Goal: Task Accomplishment & Management: Use online tool/utility

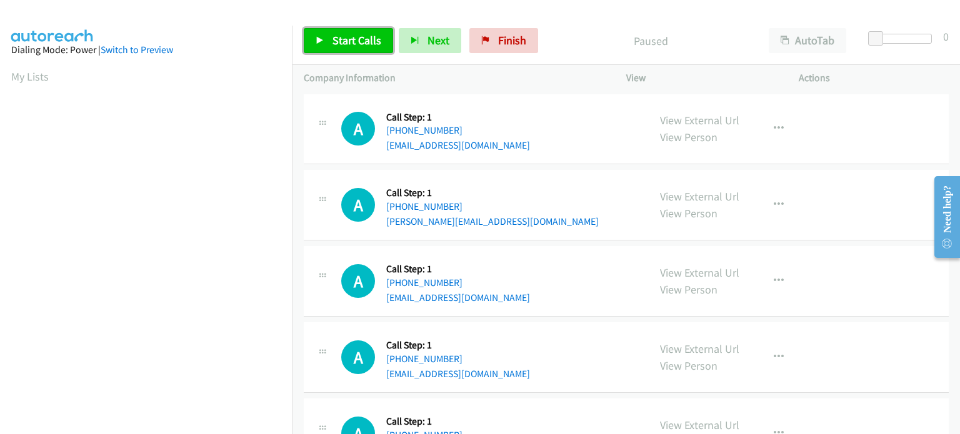
click at [343, 36] on span "Start Calls" at bounding box center [357, 40] width 49 height 14
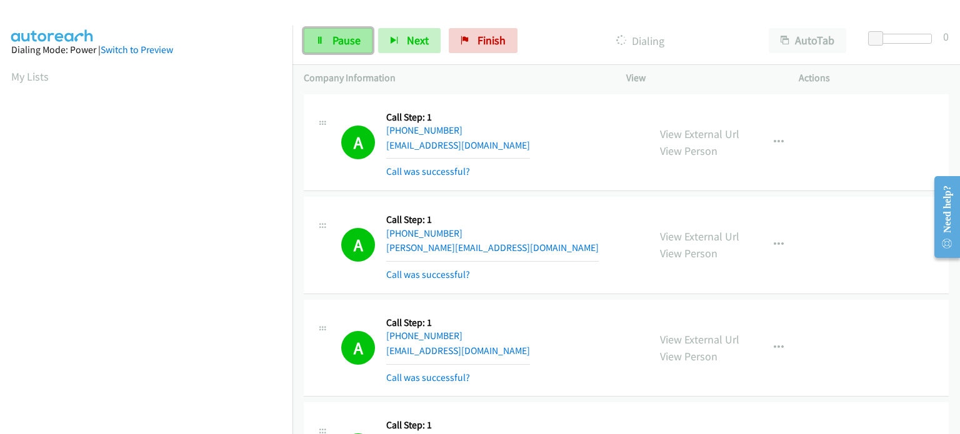
click at [333, 35] on span "Pause" at bounding box center [347, 40] width 28 height 14
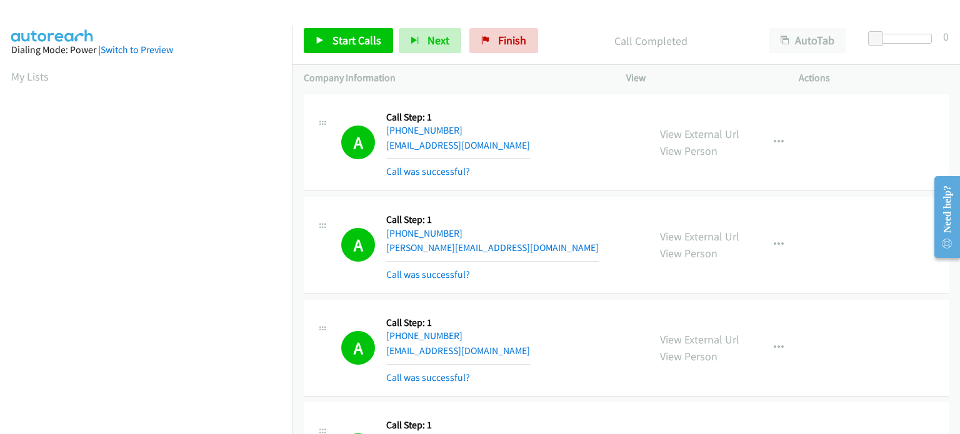
scroll to position [267, 0]
click at [366, 49] on link "Start Calls" at bounding box center [348, 40] width 89 height 25
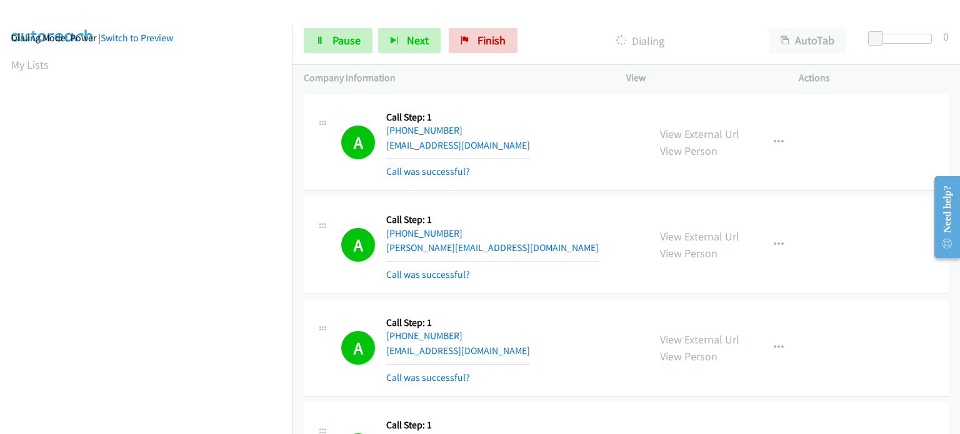
scroll to position [0, 0]
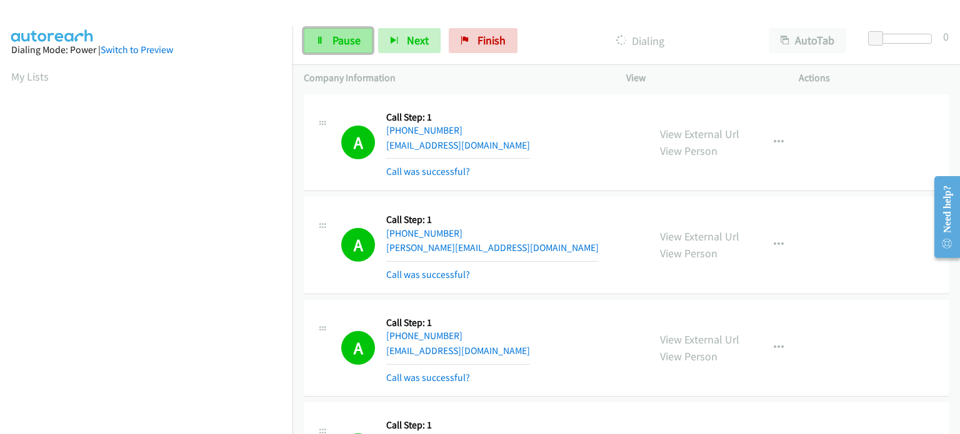
click at [340, 49] on link "Pause" at bounding box center [338, 40] width 69 height 25
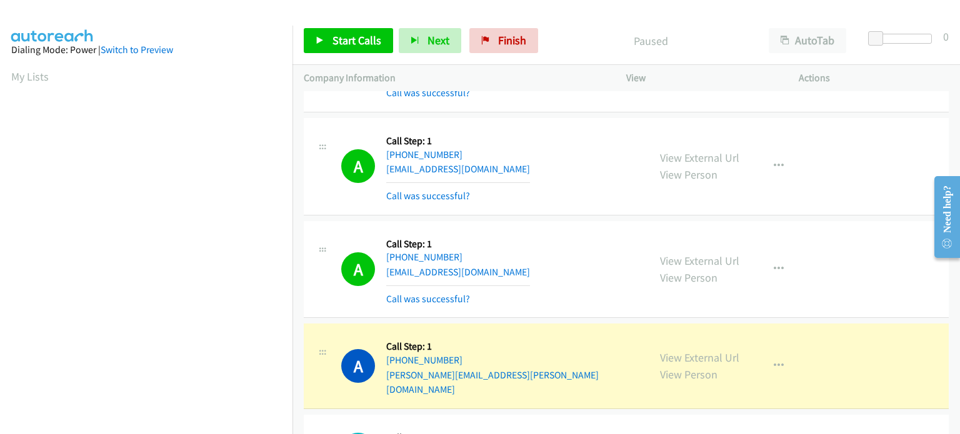
scroll to position [750, 0]
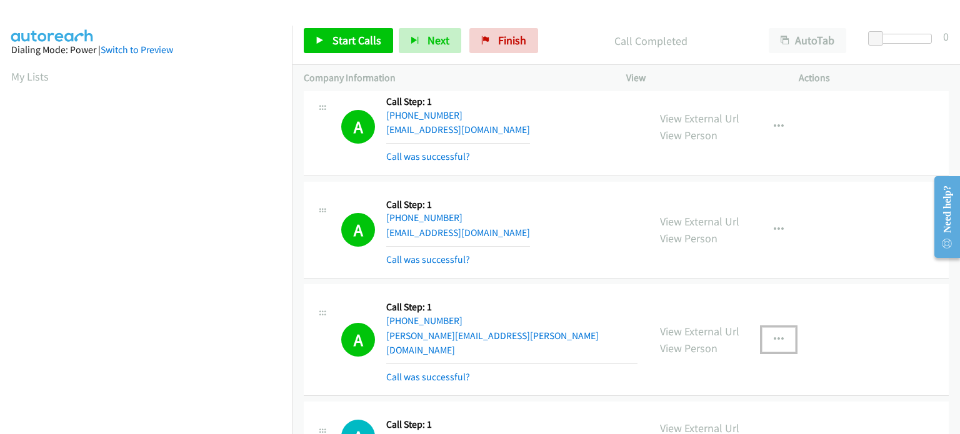
click at [774, 335] on icon "button" at bounding box center [779, 340] width 10 height 10
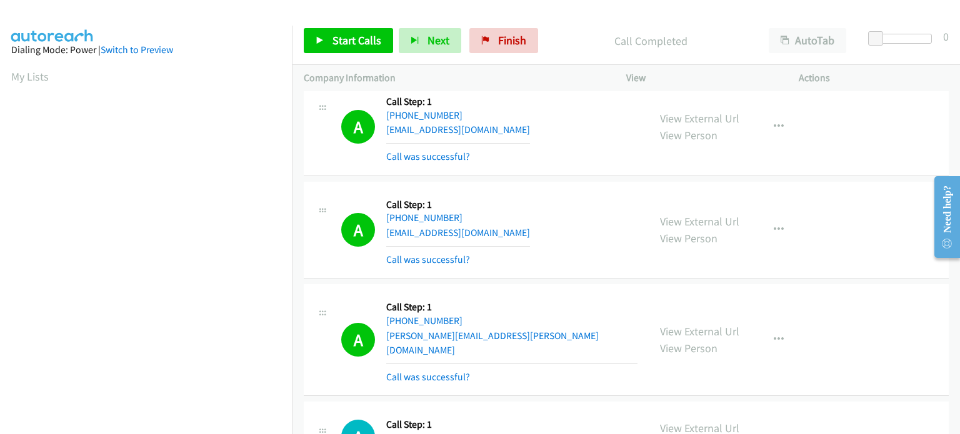
click at [585, 226] on div "A Callback Scheduled Call Step: 1 America/New_York [PHONE_NUMBER] [EMAIL_ADDRES…" at bounding box center [489, 230] width 296 height 74
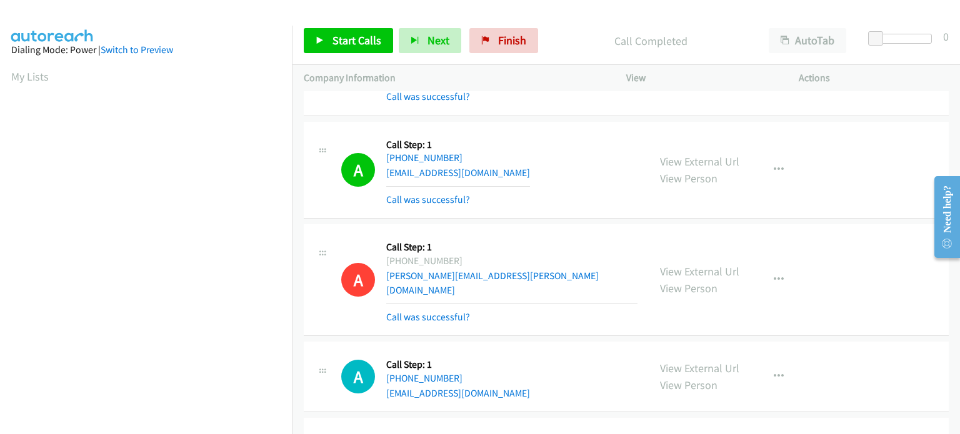
scroll to position [813, 0]
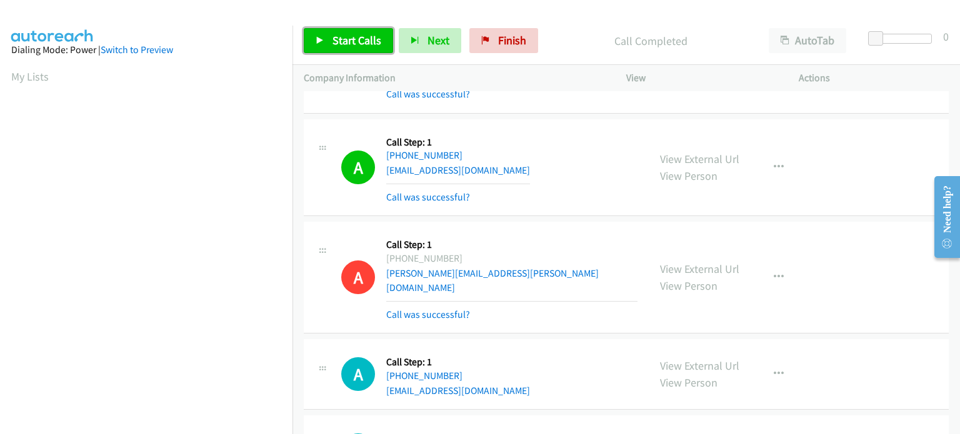
click at [358, 42] on span "Start Calls" at bounding box center [357, 40] width 49 height 14
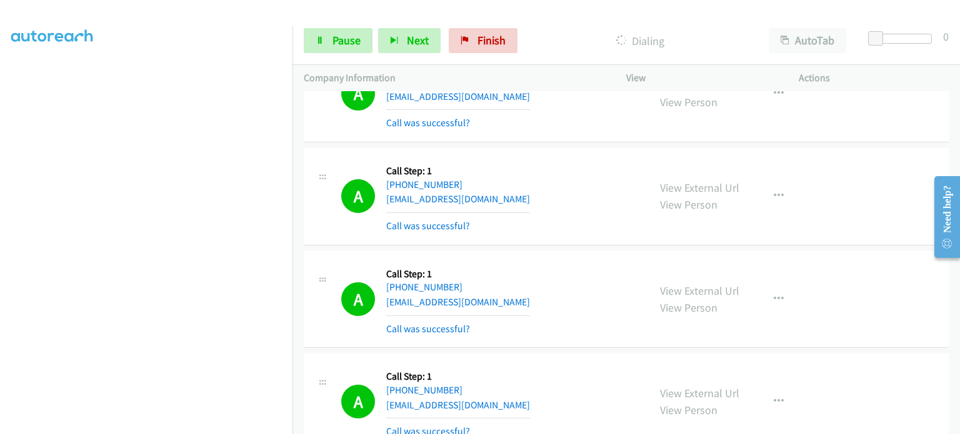
scroll to position [250, 0]
click at [323, 43] on icon at bounding box center [320, 41] width 9 height 9
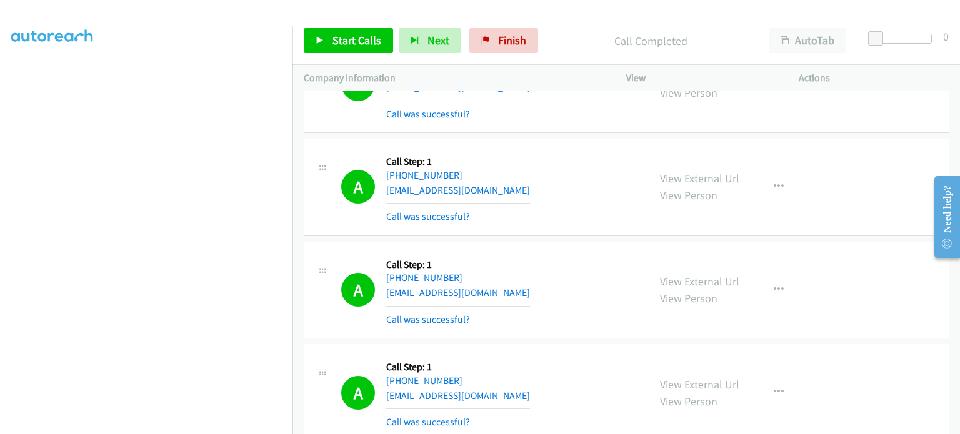
scroll to position [1625, 0]
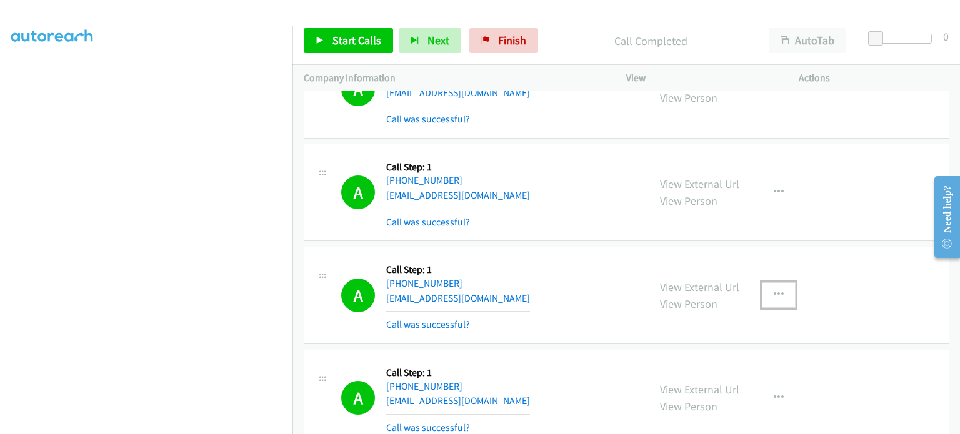
click at [778, 283] on button "button" at bounding box center [779, 295] width 34 height 25
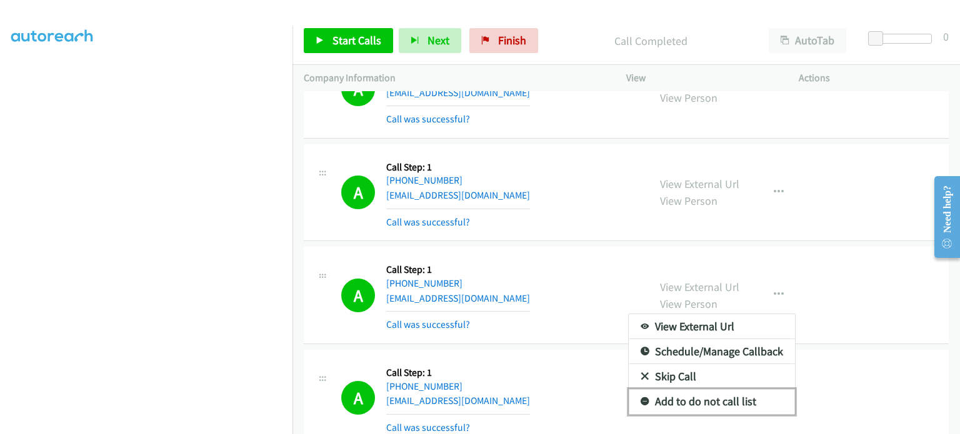
click at [724, 389] on link "Add to do not call list" at bounding box center [712, 401] width 166 height 25
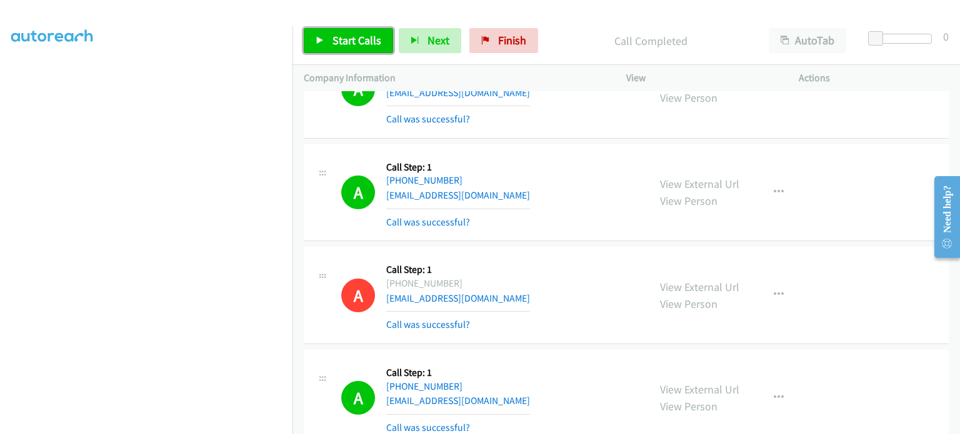
click at [346, 49] on link "Start Calls" at bounding box center [348, 40] width 89 height 25
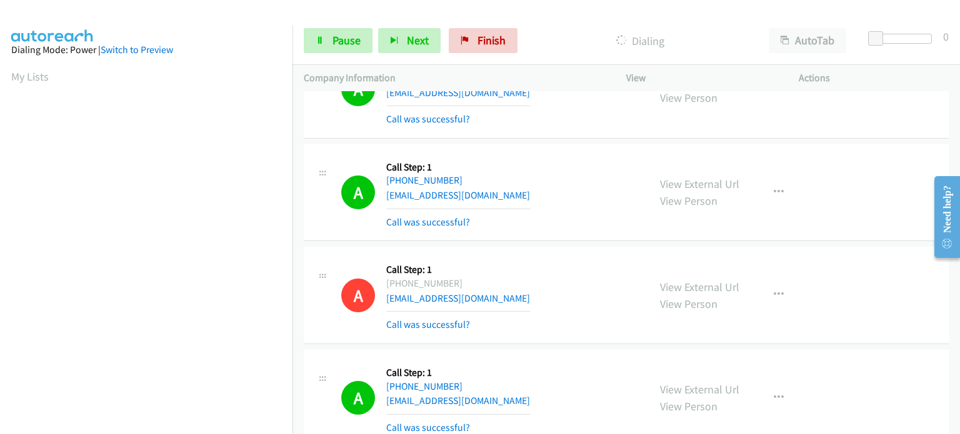
scroll to position [267, 0]
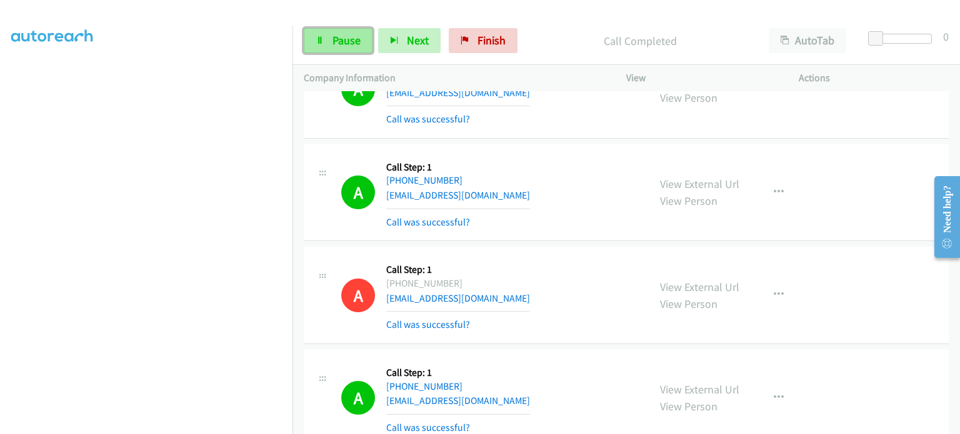
click at [321, 34] on link "Pause" at bounding box center [338, 40] width 69 height 25
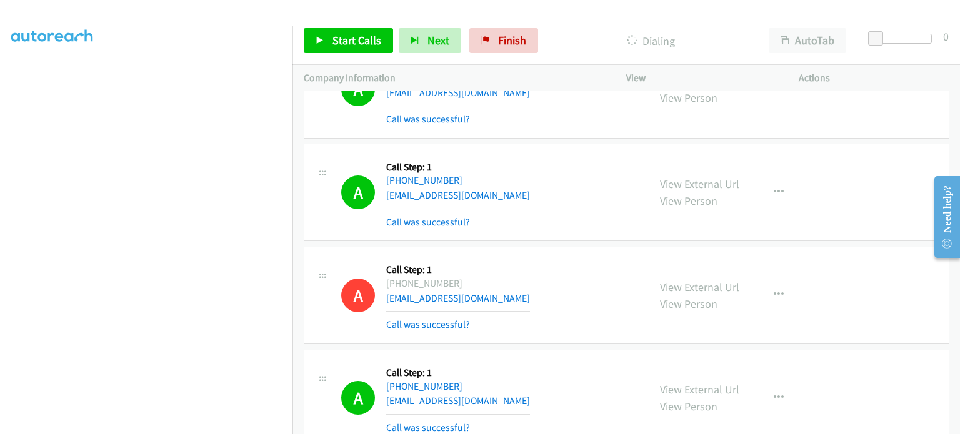
scroll to position [0, 0]
click at [358, 37] on span "Start Calls" at bounding box center [357, 40] width 49 height 14
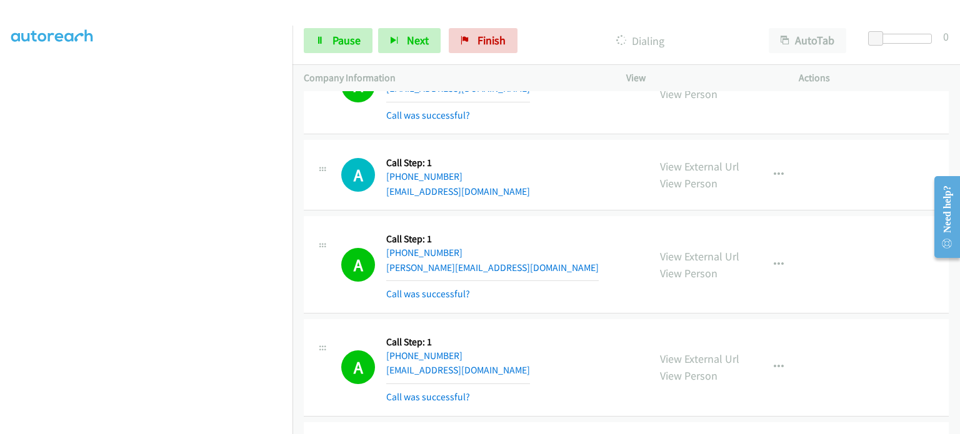
scroll to position [79, 0]
click at [334, 39] on span "Pause" at bounding box center [347, 40] width 28 height 14
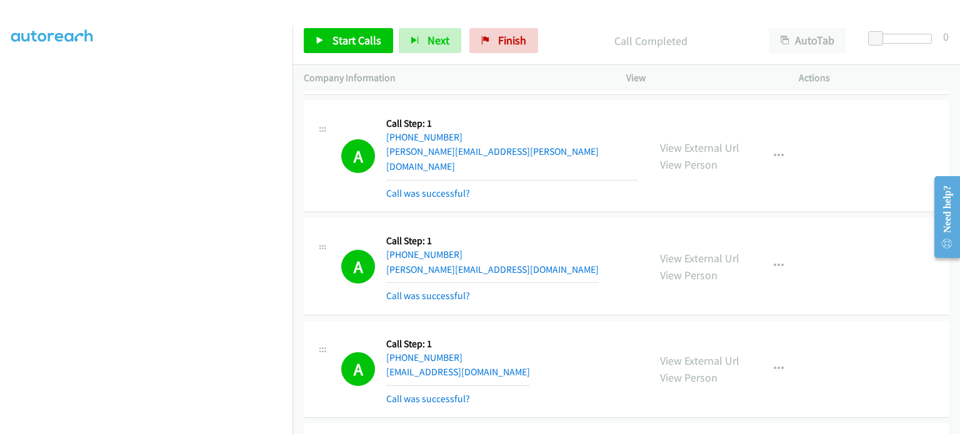
scroll to position [3313, 0]
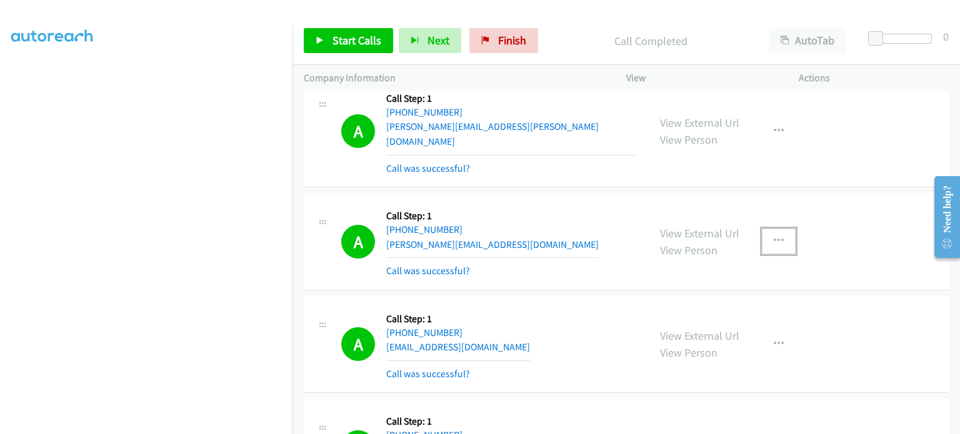
click at [775, 236] on icon "button" at bounding box center [779, 241] width 10 height 10
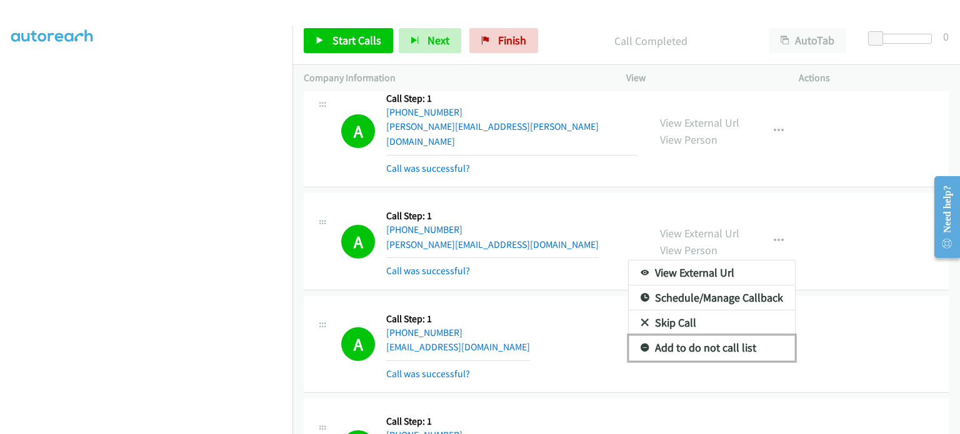
click at [696, 336] on link "Add to do not call list" at bounding box center [712, 348] width 166 height 25
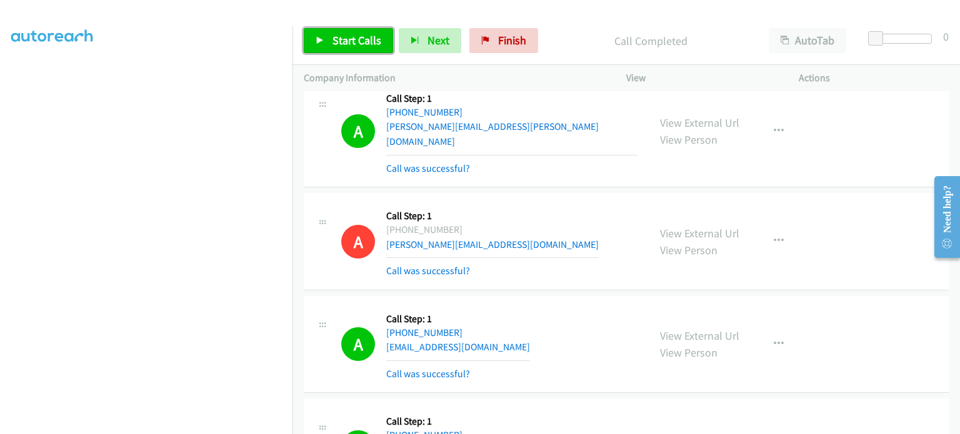
click at [345, 45] on span "Start Calls" at bounding box center [357, 40] width 49 height 14
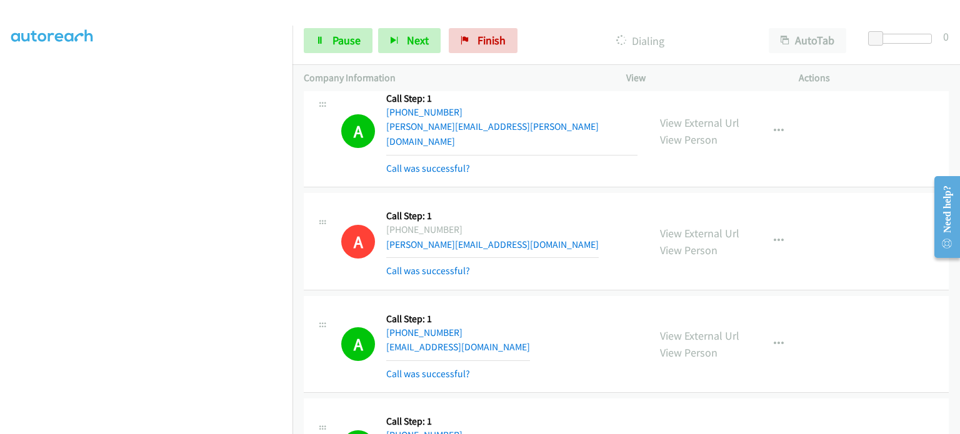
scroll to position [0, 0]
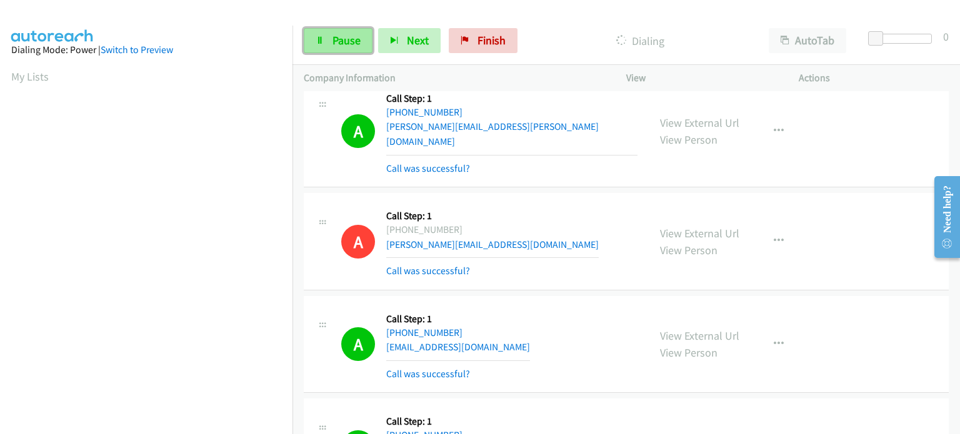
click at [335, 34] on span "Pause" at bounding box center [347, 40] width 28 height 14
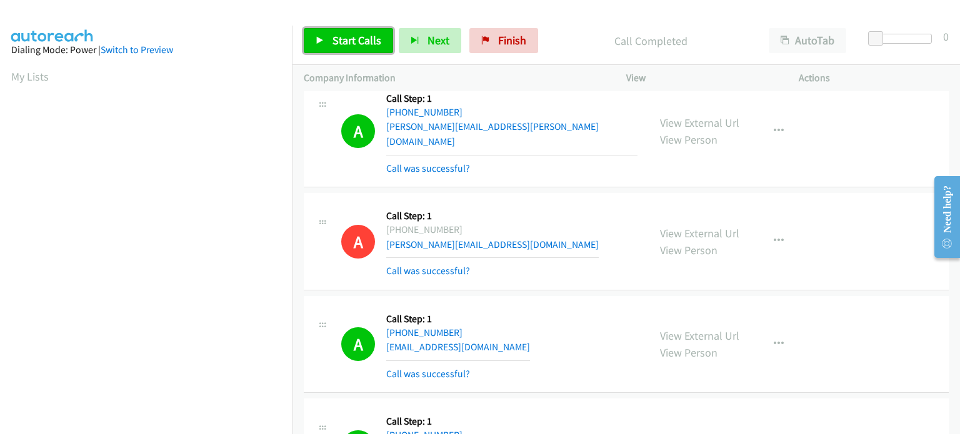
click at [333, 39] on span "Start Calls" at bounding box center [357, 40] width 49 height 14
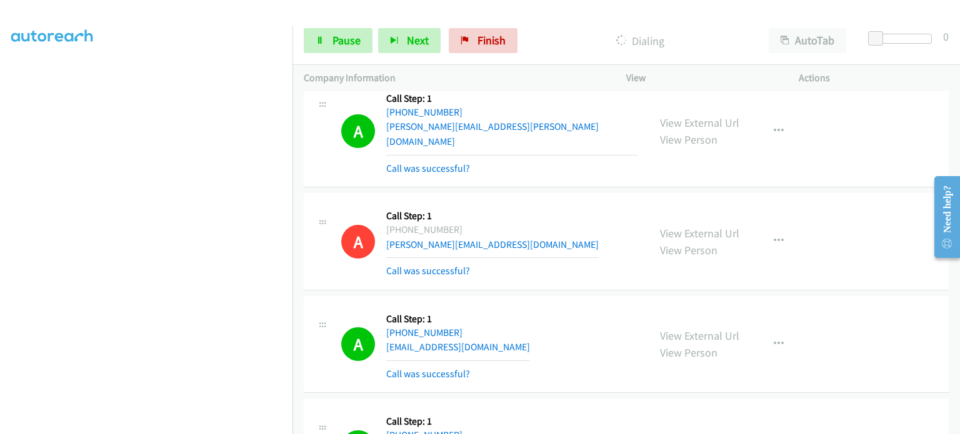
scroll to position [79, 0]
click at [339, 34] on span "Pause" at bounding box center [347, 40] width 28 height 14
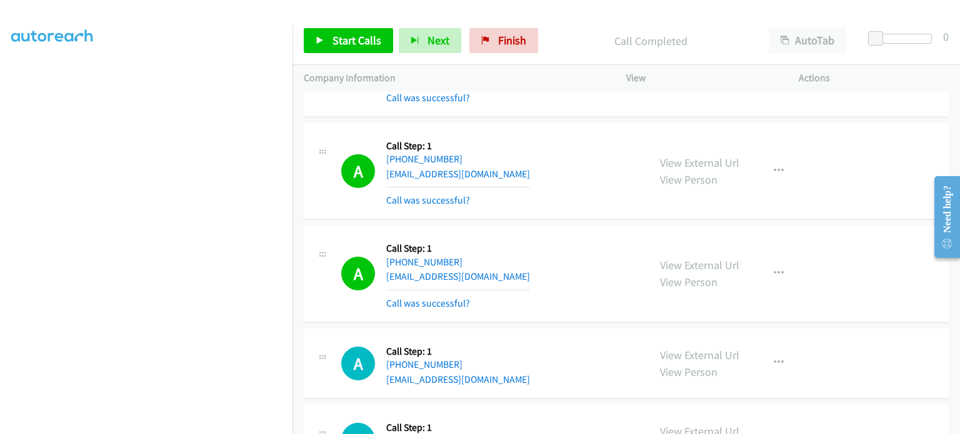
scroll to position [4501, 0]
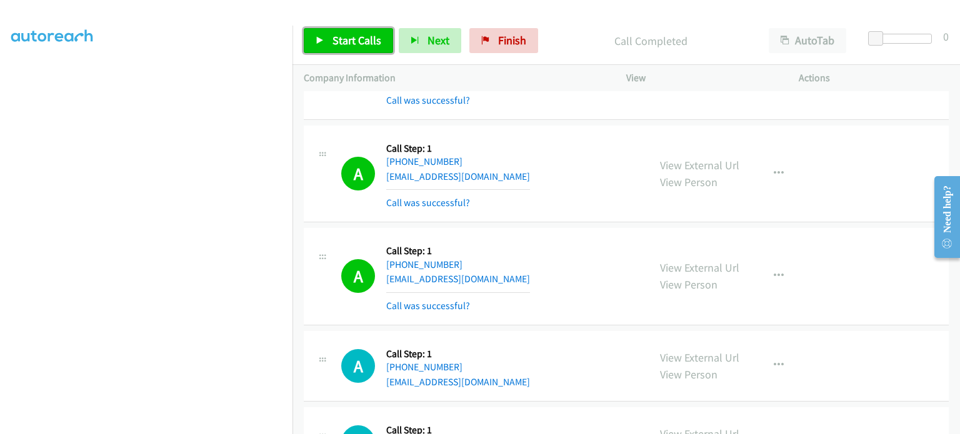
click at [353, 36] on span "Start Calls" at bounding box center [357, 40] width 49 height 14
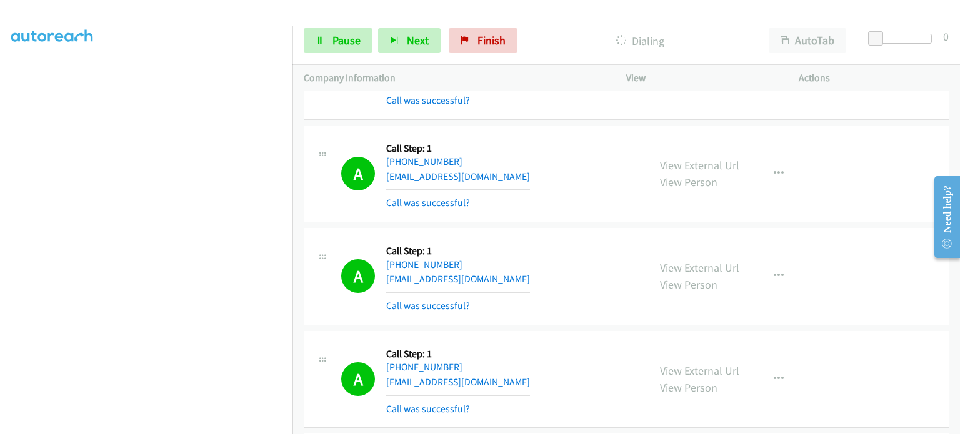
scroll to position [0, 0]
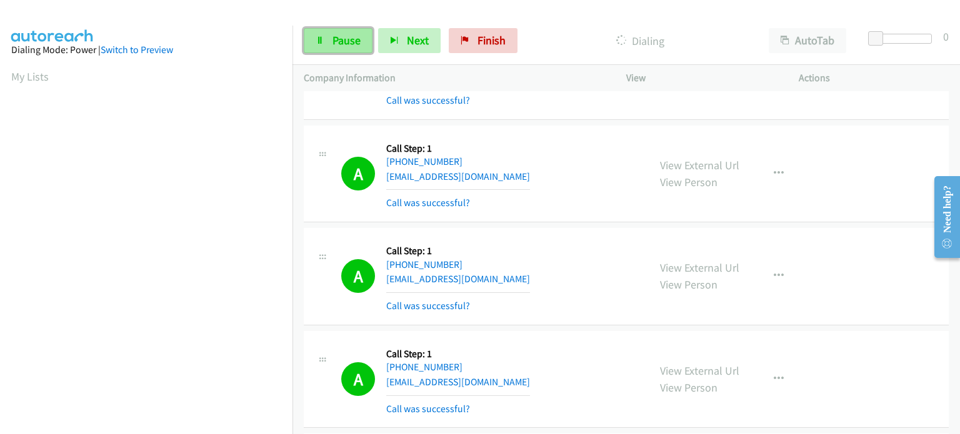
click at [323, 45] on link "Pause" at bounding box center [338, 40] width 69 height 25
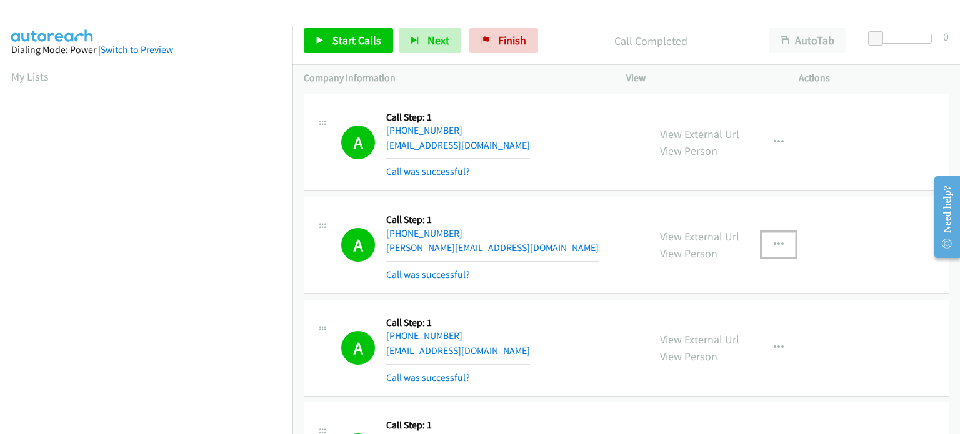
click at [774, 244] on icon "button" at bounding box center [779, 245] width 10 height 10
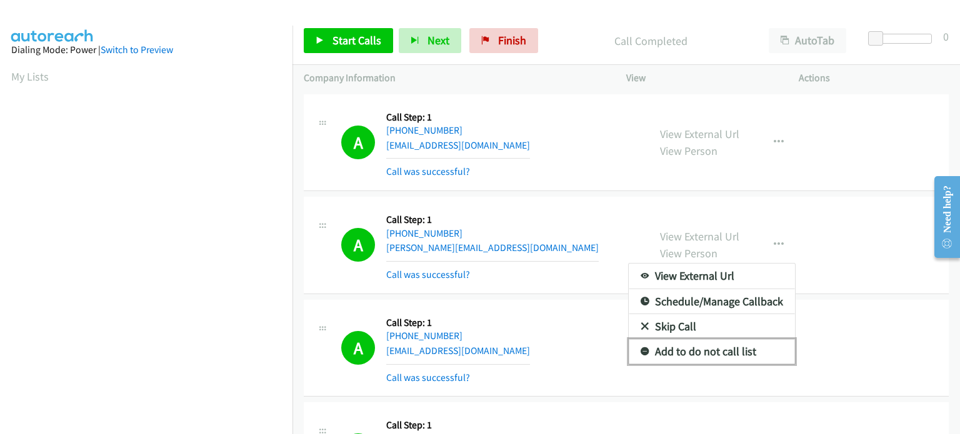
click at [708, 350] on link "Add to do not call list" at bounding box center [712, 351] width 166 height 25
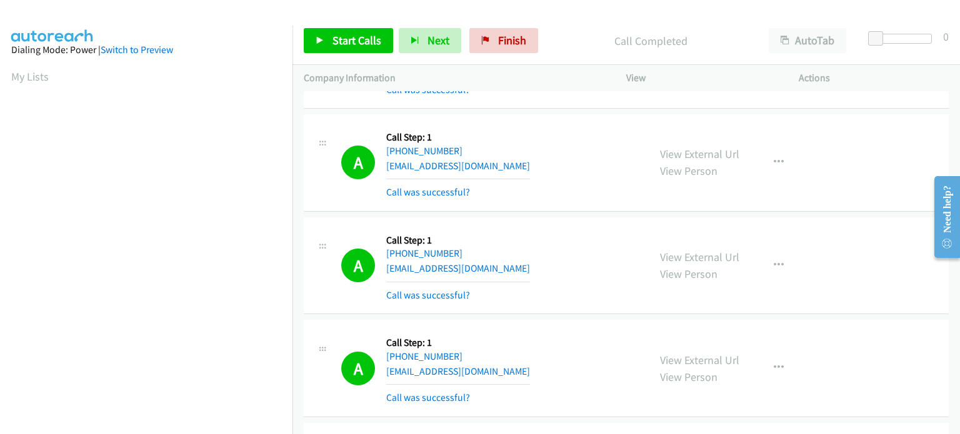
scroll to position [4876, 0]
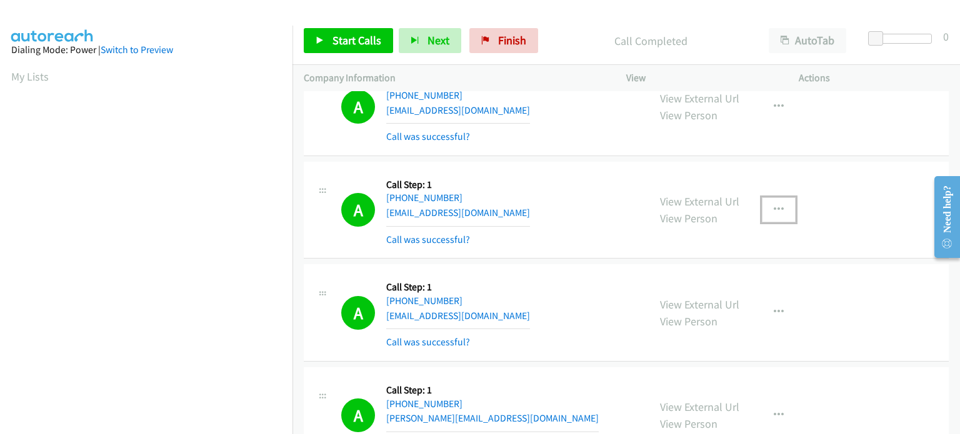
click at [775, 205] on icon "button" at bounding box center [779, 210] width 10 height 10
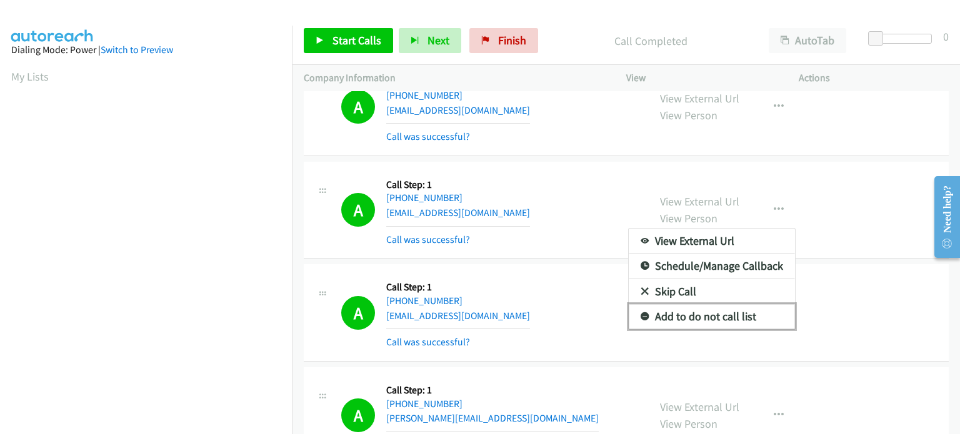
click at [704, 304] on link "Add to do not call list" at bounding box center [712, 316] width 166 height 25
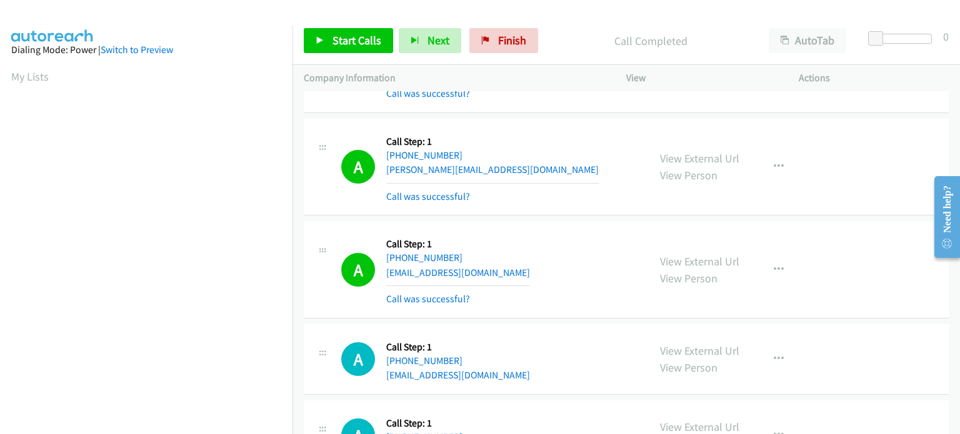
scroll to position [5188, 0]
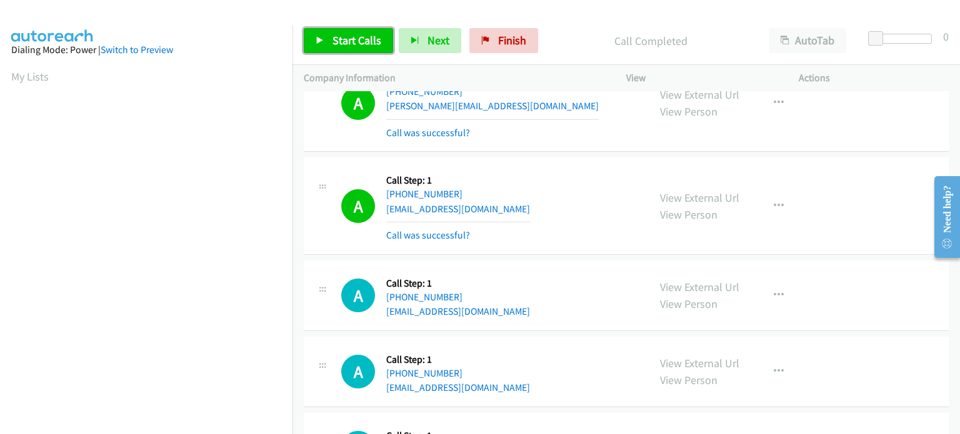
click at [345, 53] on link "Start Calls" at bounding box center [348, 40] width 89 height 25
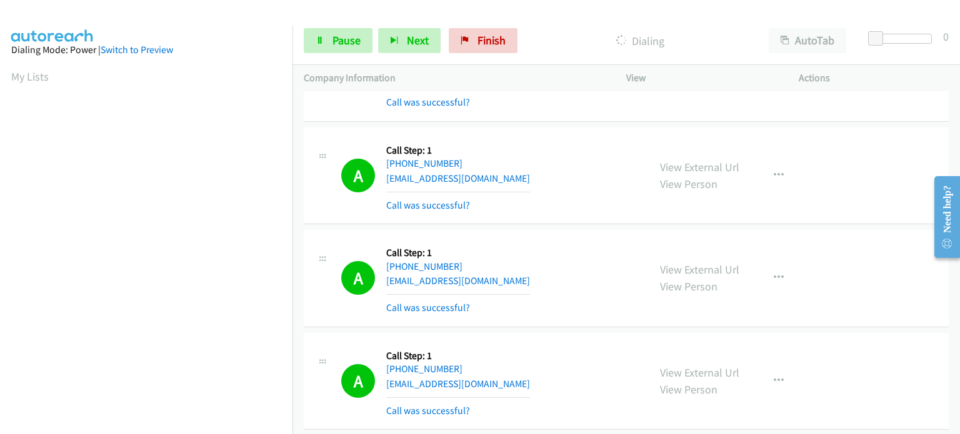
scroll to position [267, 0]
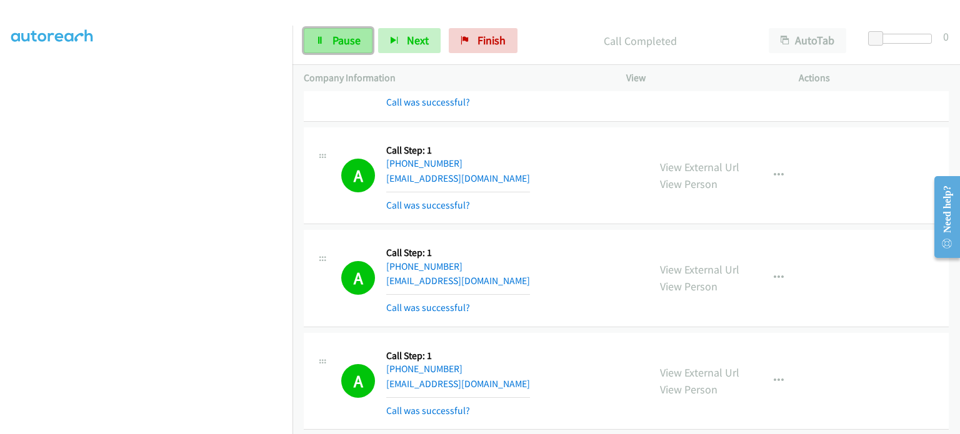
click at [340, 48] on link "Pause" at bounding box center [338, 40] width 69 height 25
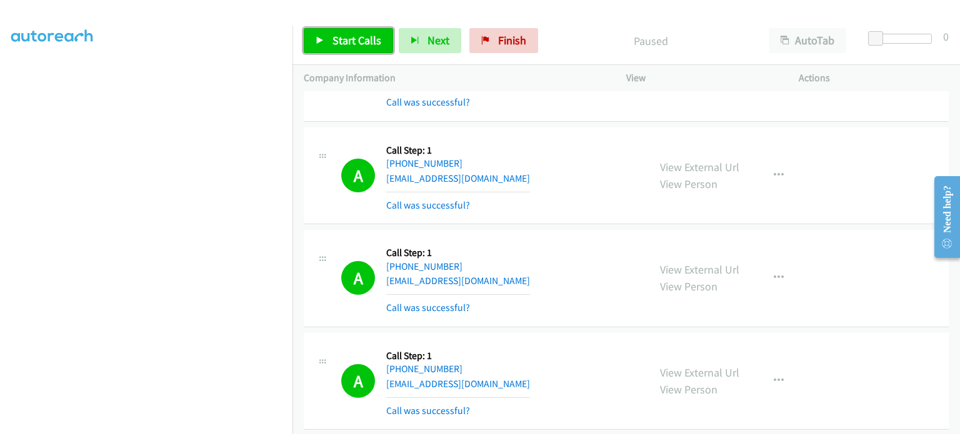
click at [338, 42] on span "Start Calls" at bounding box center [357, 40] width 49 height 14
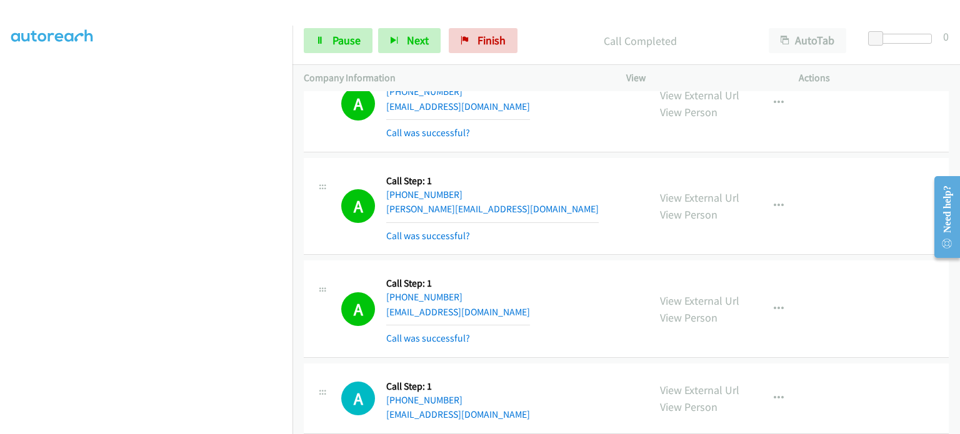
scroll to position [7376, 0]
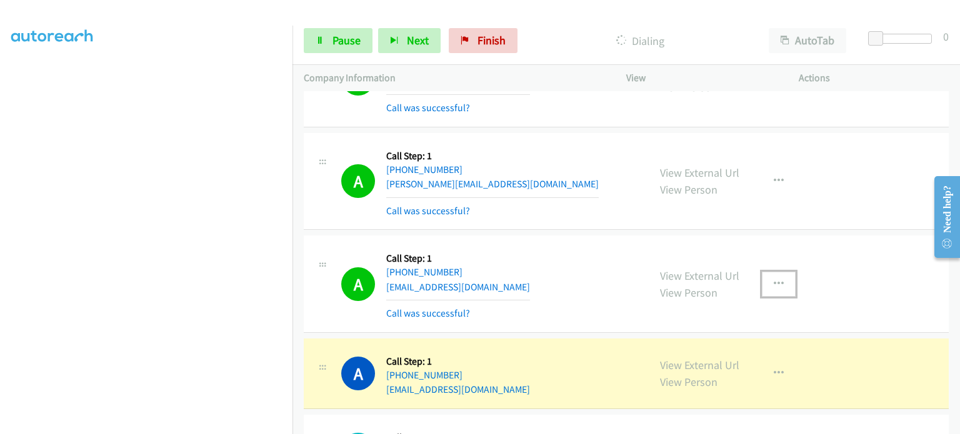
click at [775, 279] on icon "button" at bounding box center [779, 284] width 10 height 10
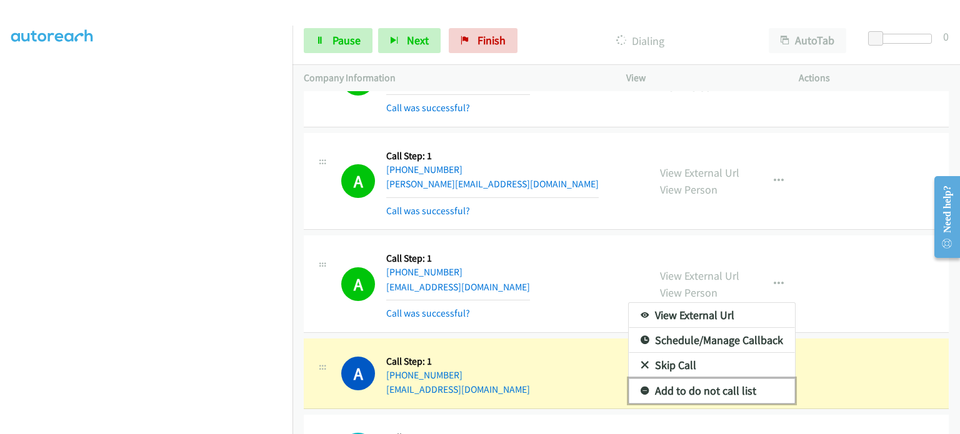
click at [700, 379] on link "Add to do not call list" at bounding box center [712, 391] width 166 height 25
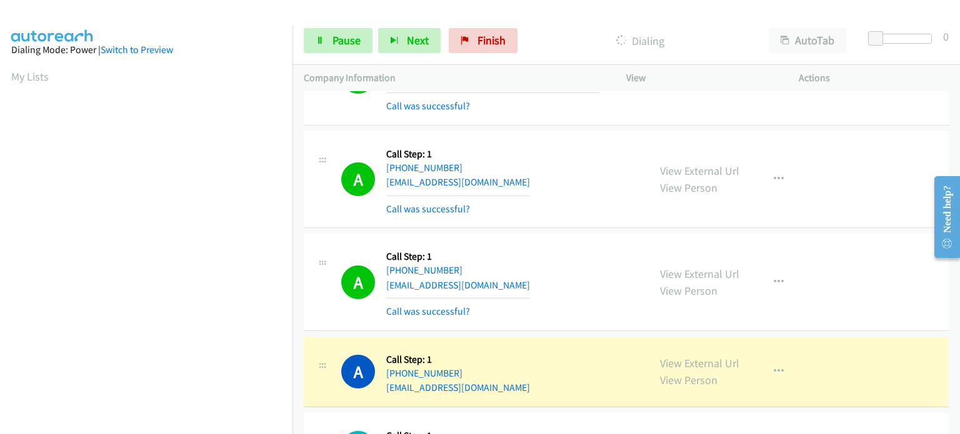
scroll to position [8126, 0]
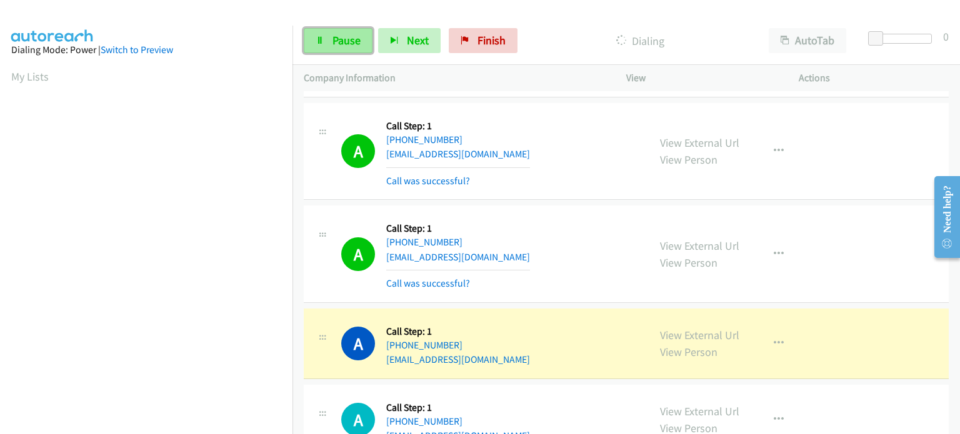
click at [339, 34] on span "Pause" at bounding box center [347, 40] width 28 height 14
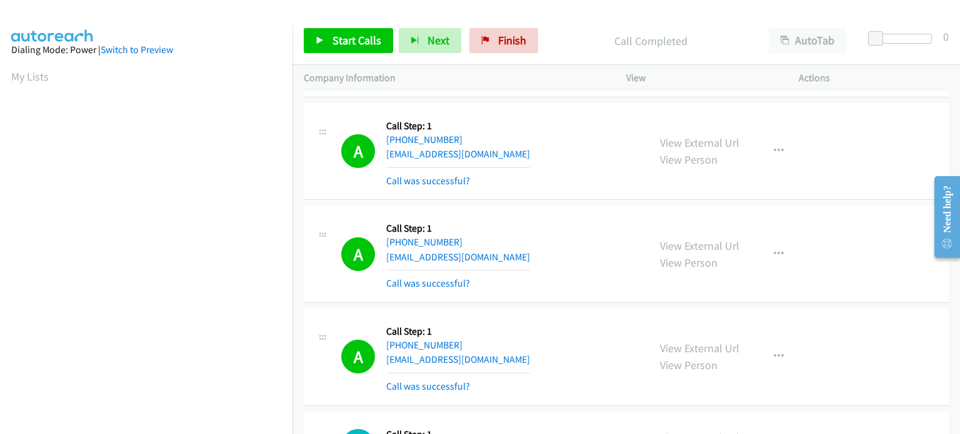
scroll to position [267, 0]
click at [351, 38] on span "Start Calls" at bounding box center [357, 40] width 49 height 14
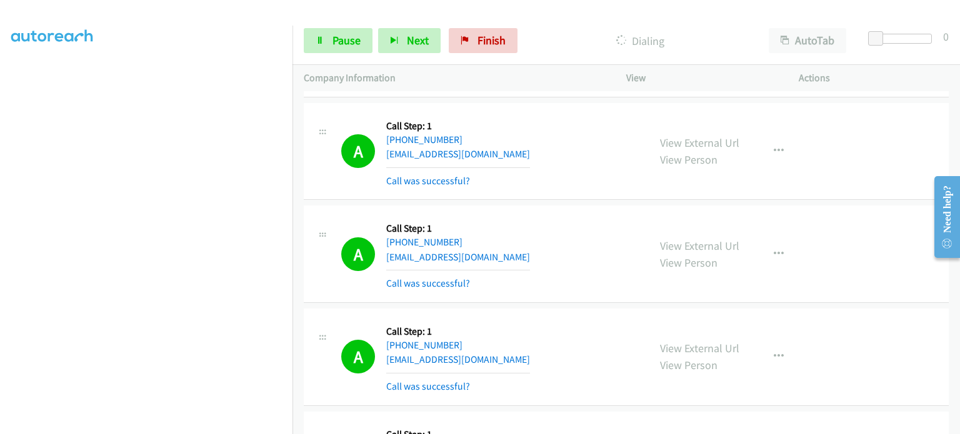
scroll to position [0, 0]
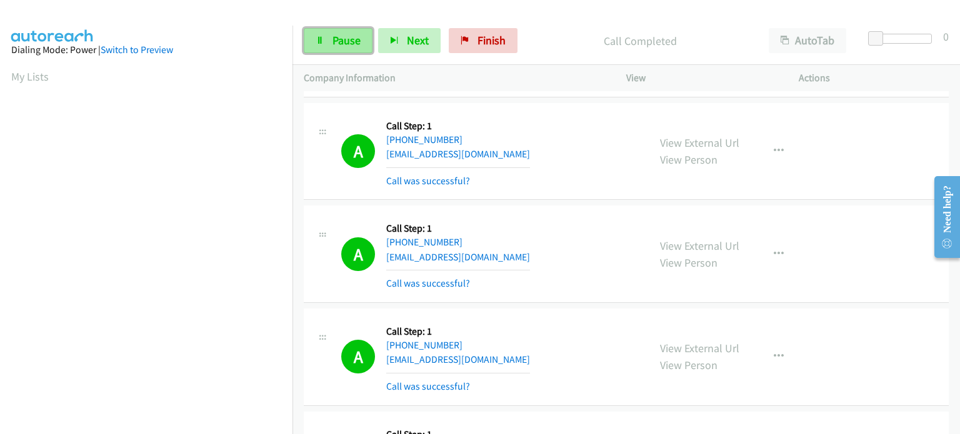
click at [335, 44] on span "Pause" at bounding box center [347, 40] width 28 height 14
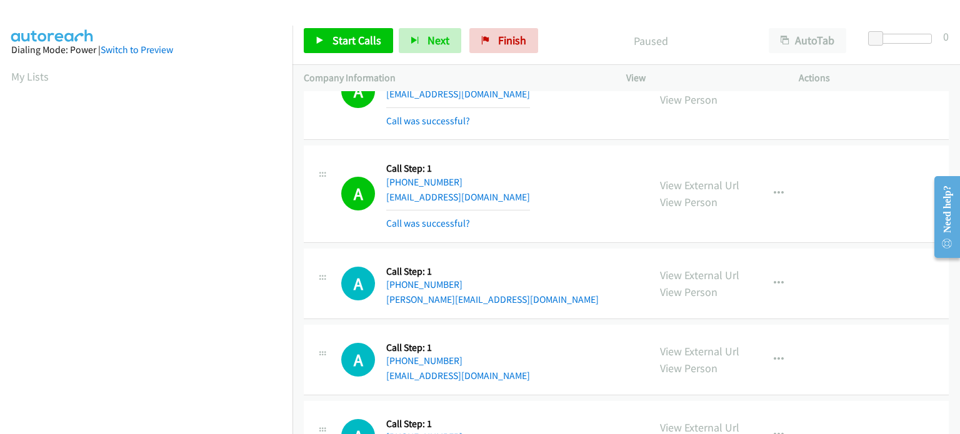
scroll to position [8689, 0]
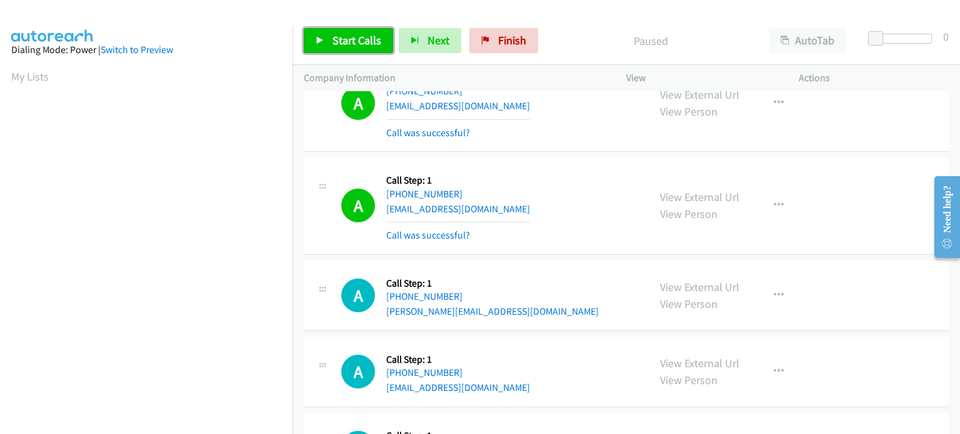
click at [336, 35] on span "Start Calls" at bounding box center [357, 40] width 49 height 14
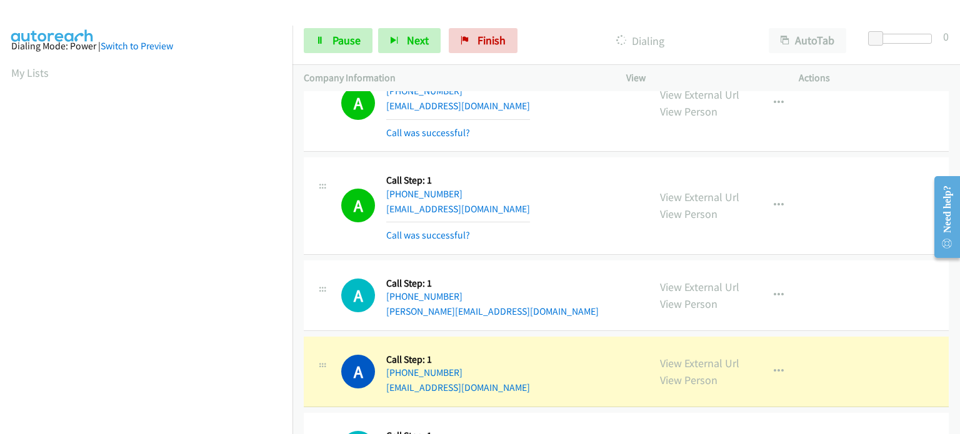
scroll to position [0, 0]
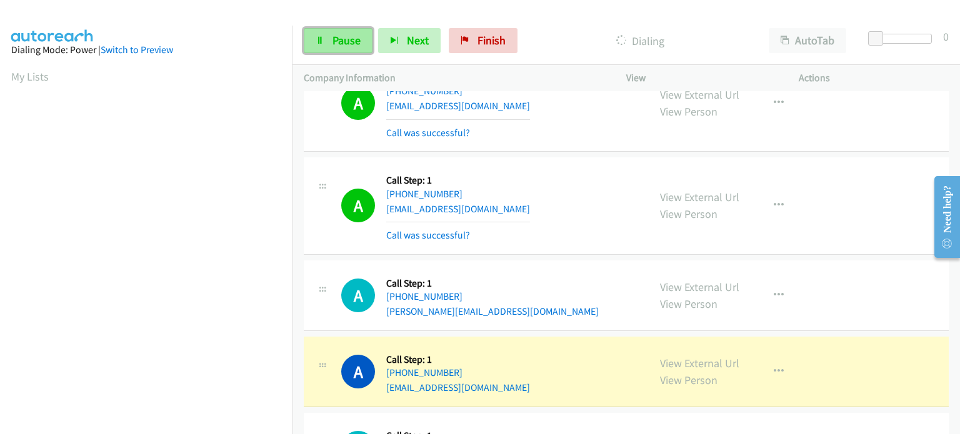
click at [344, 36] on span "Pause" at bounding box center [347, 40] width 28 height 14
